Goal: Navigation & Orientation: Find specific page/section

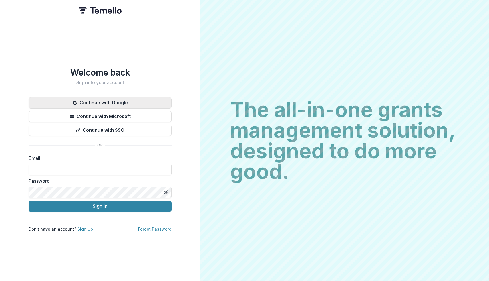
click at [96, 103] on button "Continue with Google" at bounding box center [100, 102] width 143 height 11
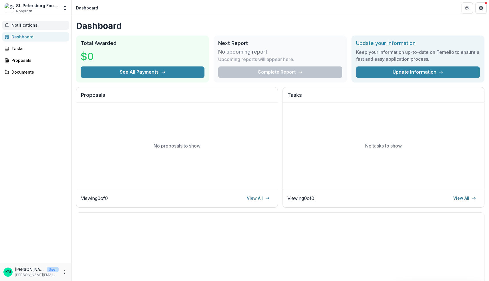
click at [31, 27] on span "Notifications" at bounding box center [38, 25] width 55 height 5
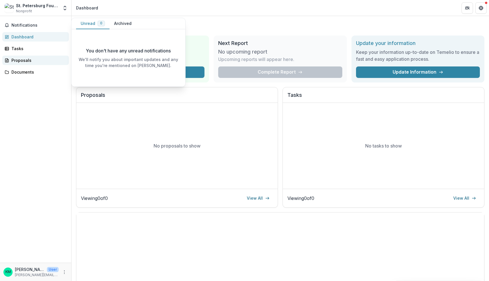
click at [24, 61] on div "Proposals" at bounding box center [37, 60] width 53 height 6
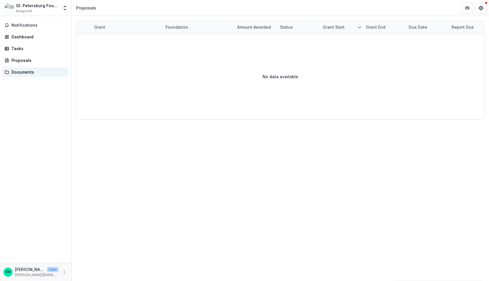
click at [24, 73] on div "Documents" at bounding box center [37, 72] width 53 height 6
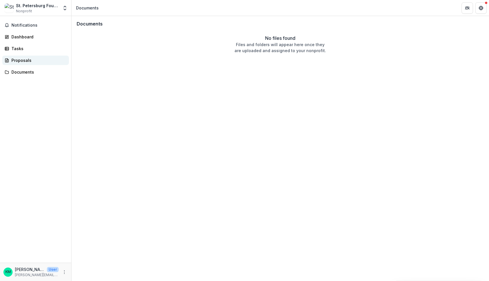
click at [22, 58] on div "Proposals" at bounding box center [37, 60] width 53 height 6
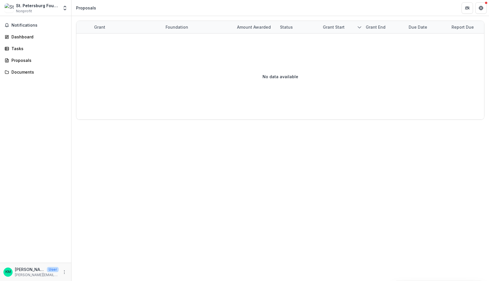
click at [25, 12] on span "Nonprofit" at bounding box center [24, 11] width 16 height 5
click at [9, 8] on img at bounding box center [9, 7] width 9 height 9
